Goal: Transaction & Acquisition: Purchase product/service

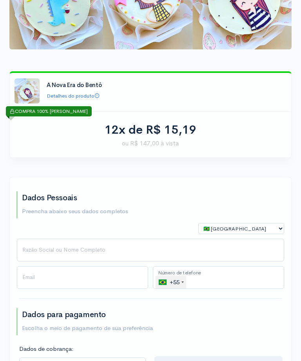
scroll to position [54, 0]
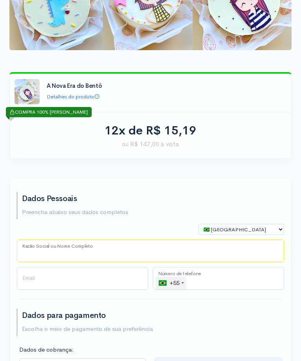
click at [165, 248] on input "Razão Social ou Nome Completo" at bounding box center [150, 250] width 267 height 23
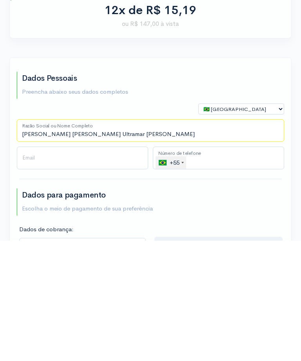
type input "[PERSON_NAME] [PERSON_NAME] Ultramar [PERSON_NAME]"
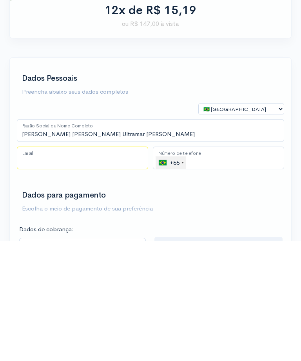
click at [32, 267] on input "Email" at bounding box center [82, 278] width 131 height 23
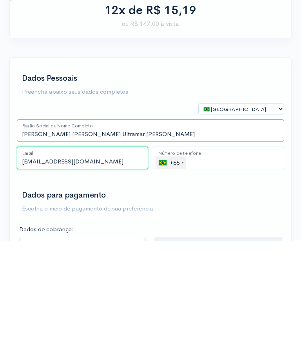
type input "[EMAIL_ADDRESS][DOMAIN_NAME]"
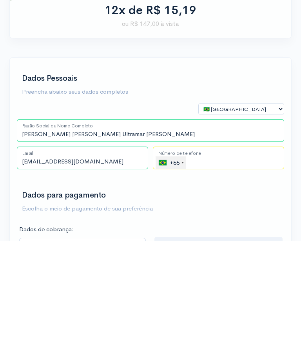
click at [233, 267] on input "tel" at bounding box center [218, 278] width 131 height 23
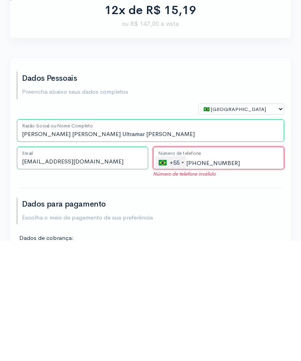
type input "[PHONE_NUMBER]"
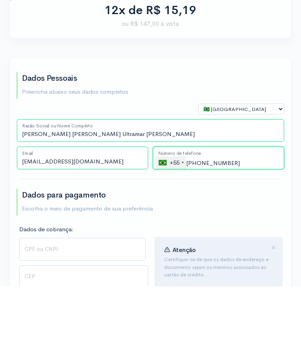
scroll to position [99, 0]
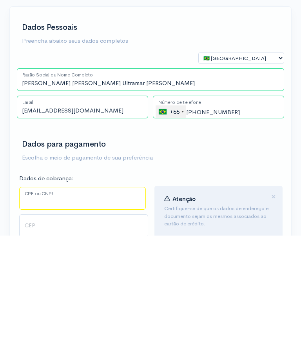
click at [28, 312] on input "CPF ou CNPJ" at bounding box center [82, 323] width 127 height 23
type input "115.342.687-07"
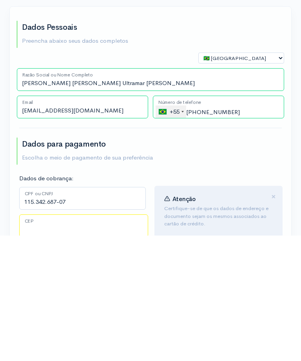
click at [29, 340] on input "CEP" at bounding box center [83, 351] width 129 height 23
type input "W"
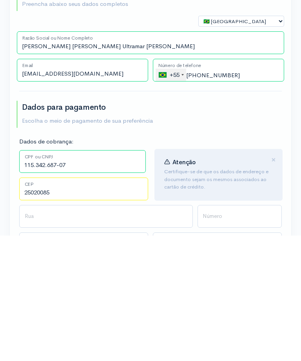
type input "25020085"
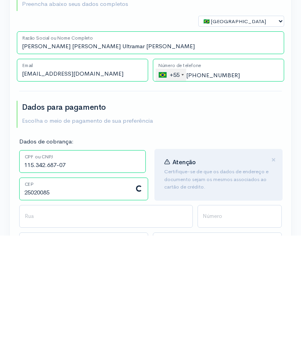
scroll to position [262, 0]
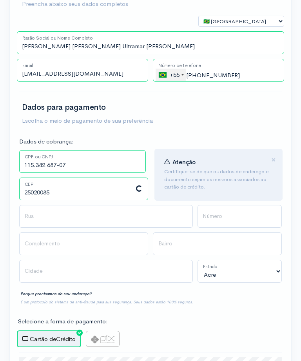
type input "Rua [PERSON_NAME] [PERSON_NAME]"
type input "Centro"
type input "[PERSON_NAME] de Caxias"
select select "RJ"
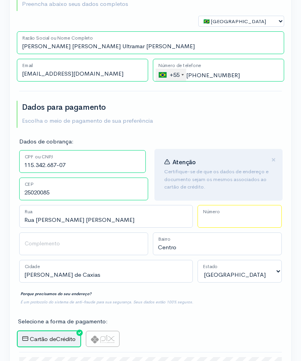
click at [228, 217] on input "Número" at bounding box center [239, 216] width 84 height 23
type input "75"
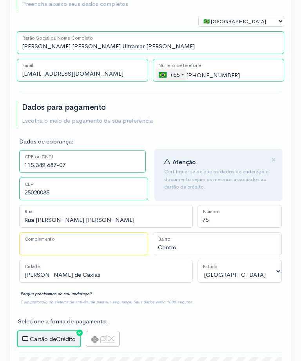
click at [33, 244] on input "Complemento" at bounding box center [83, 243] width 129 height 23
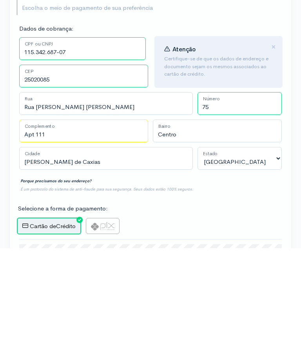
type input "Apt 111"
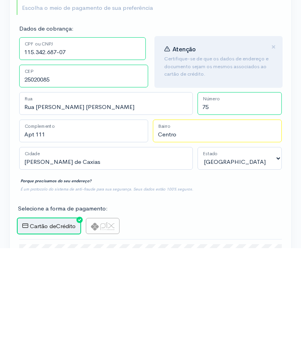
click at [211, 232] on input "Centro" at bounding box center [217, 243] width 129 height 23
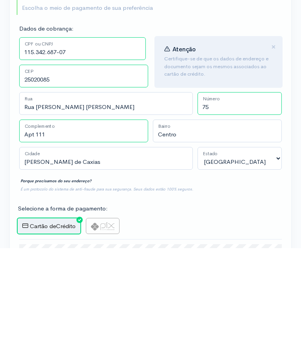
click at [227, 317] on div "Selecione a forma de pagamento:" at bounding box center [150, 323] width 267 height 12
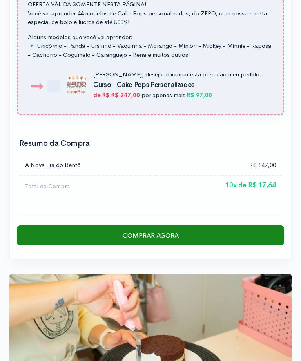
scroll to position [1327, 0]
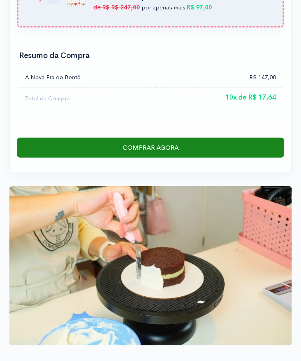
click at [246, 137] on input "Comprar Agora" at bounding box center [150, 147] width 267 height 20
